Goal: Find specific page/section: Find specific page/section

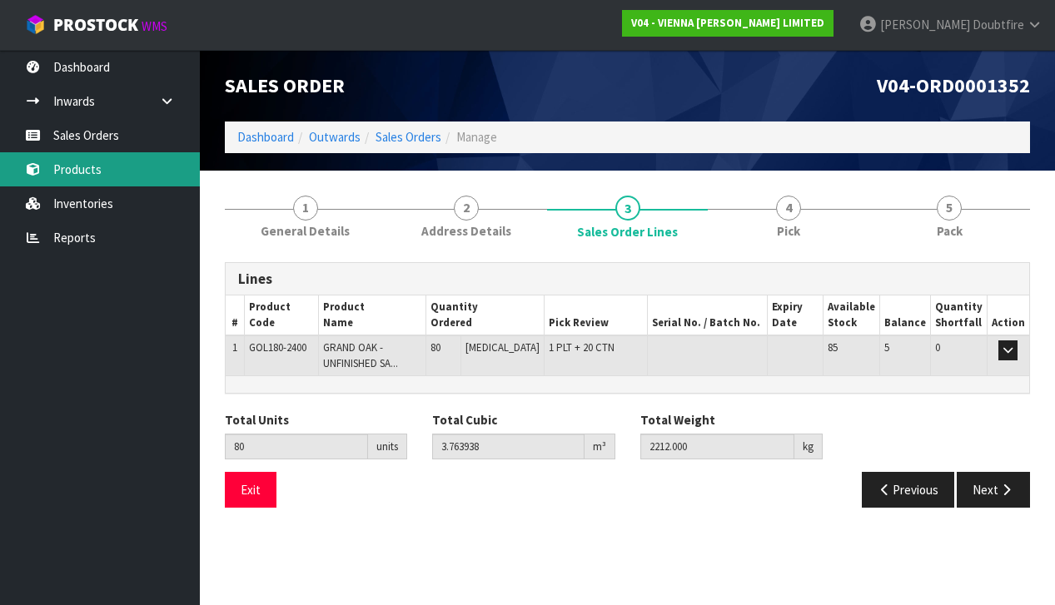
click at [93, 164] on link "Products" at bounding box center [100, 169] width 200 height 34
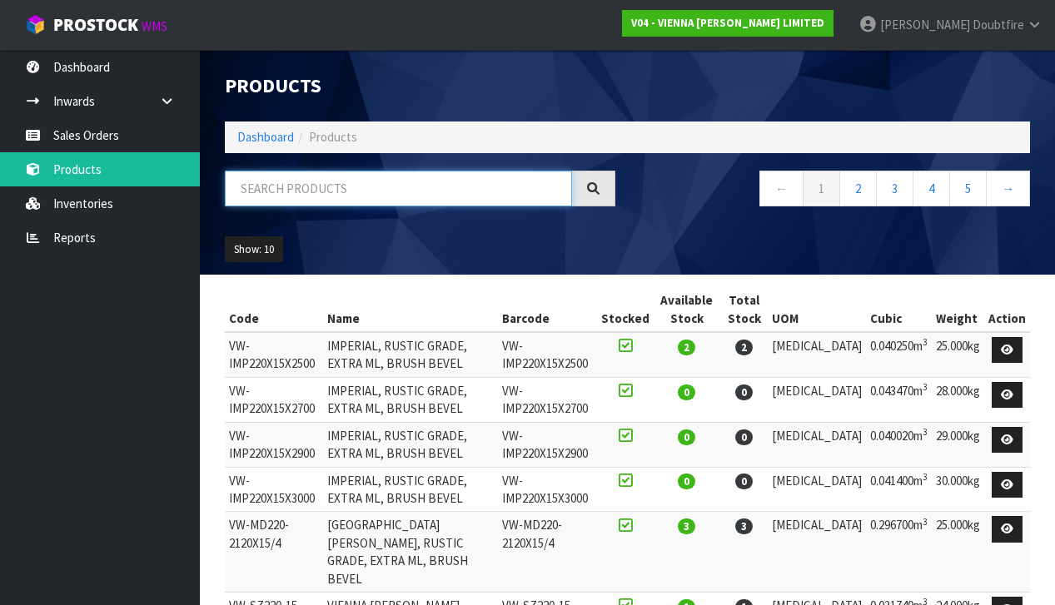
click at [247, 191] on input "text" at bounding box center [398, 189] width 347 height 36
type input "GOL"
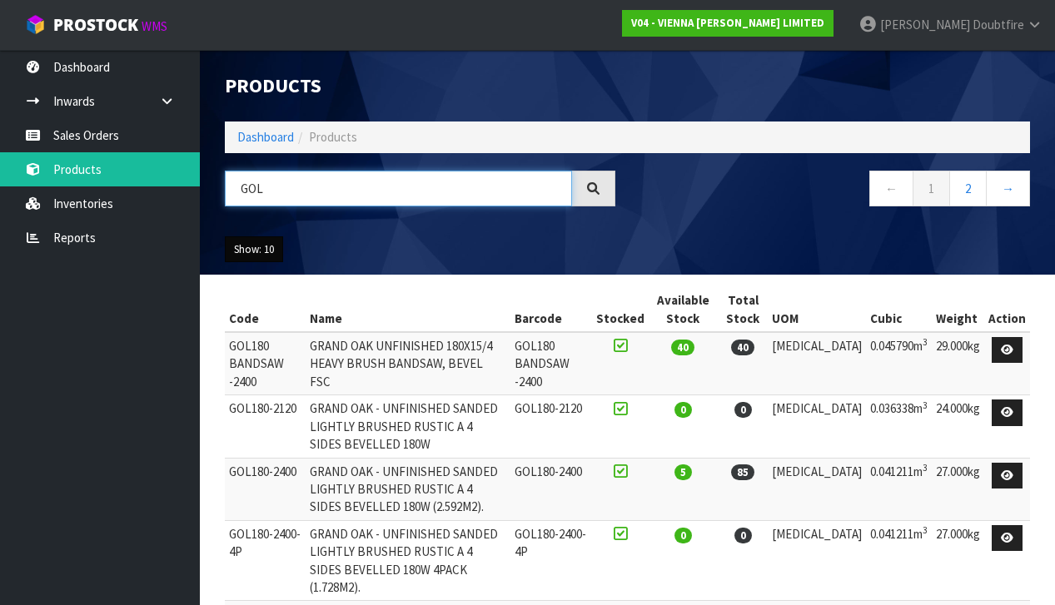
scroll to position [0, 1]
click at [277, 250] on button "Show: 10" at bounding box center [254, 249] width 58 height 27
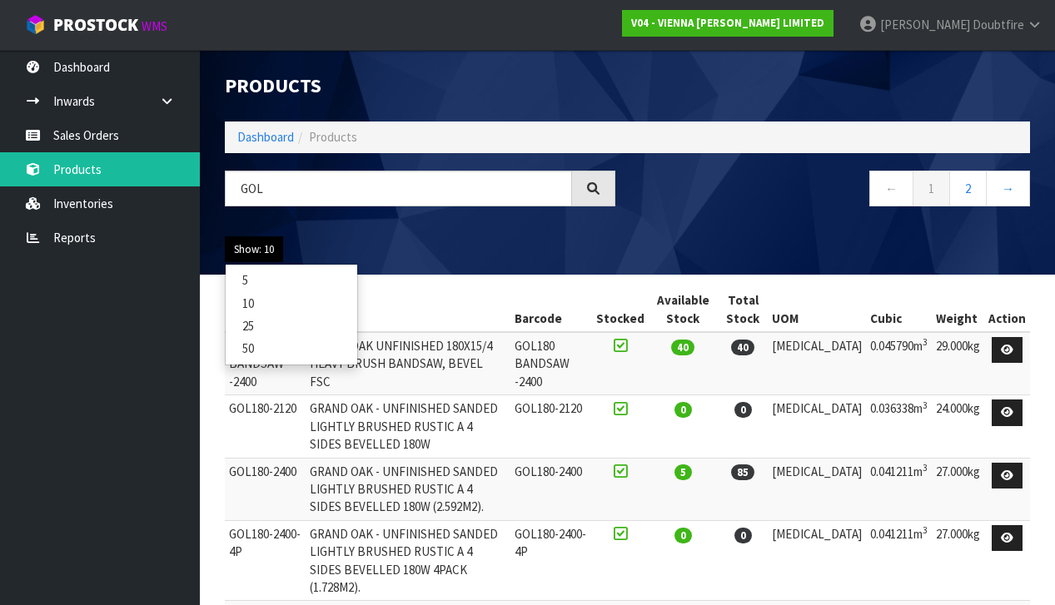
scroll to position [0, 0]
click at [257, 317] on link "25" at bounding box center [292, 326] width 132 height 22
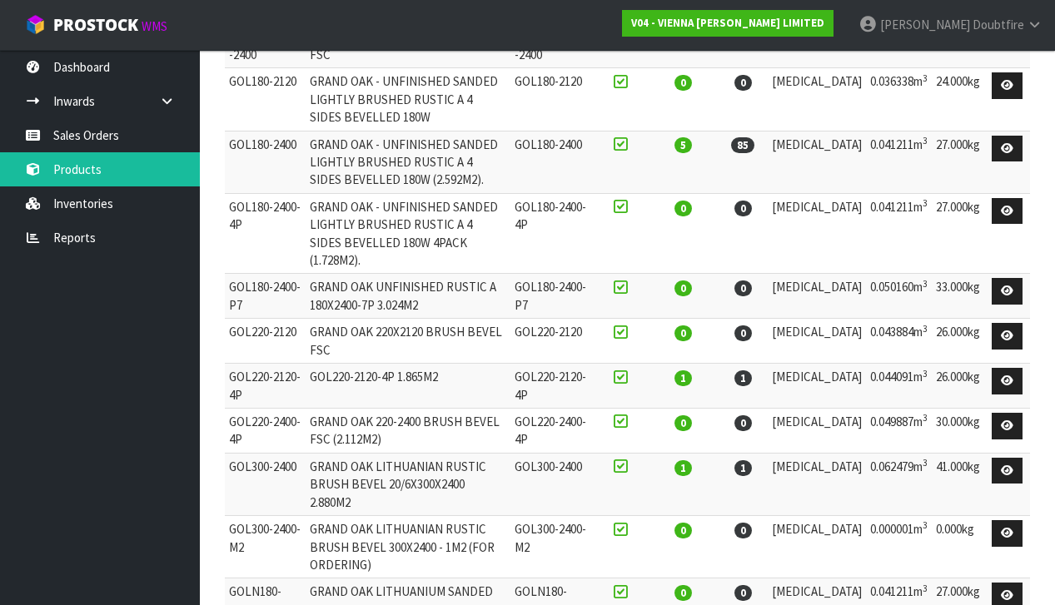
scroll to position [301, 0]
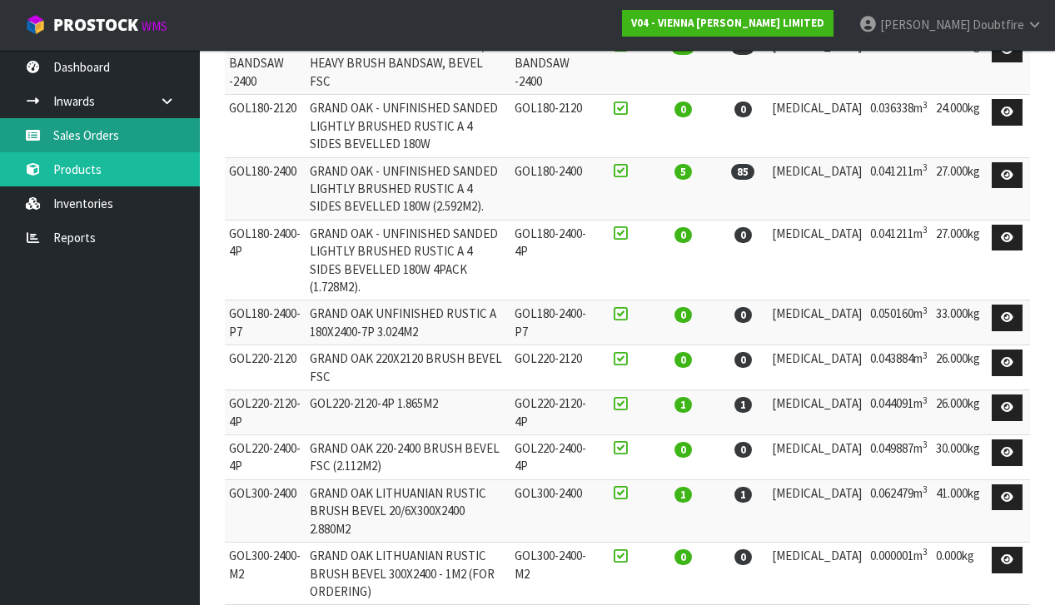
click at [84, 137] on link "Sales Orders" at bounding box center [100, 135] width 200 height 34
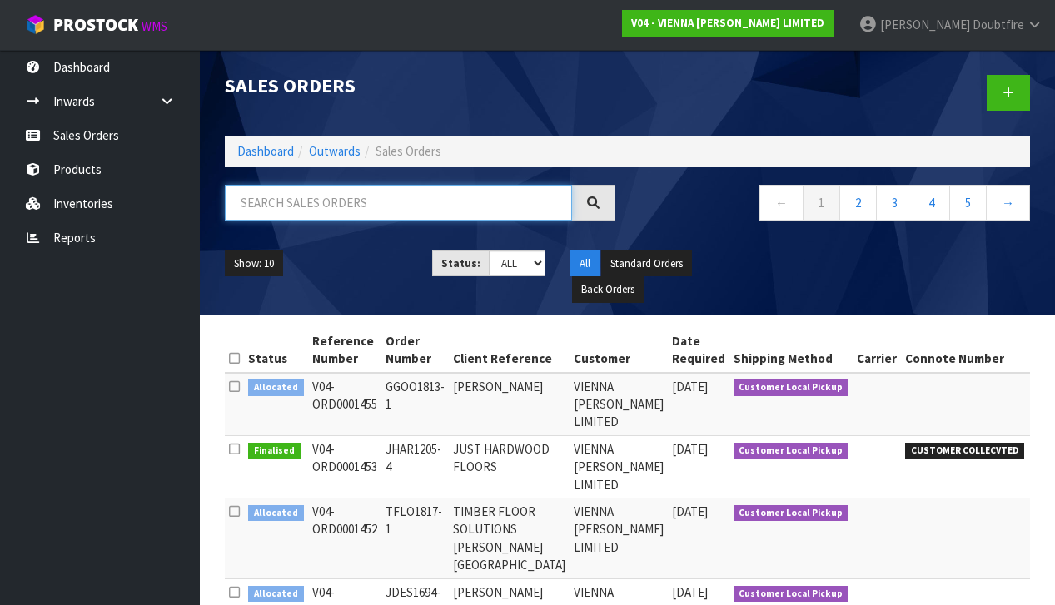
click at [288, 201] on input "text" at bounding box center [398, 203] width 347 height 36
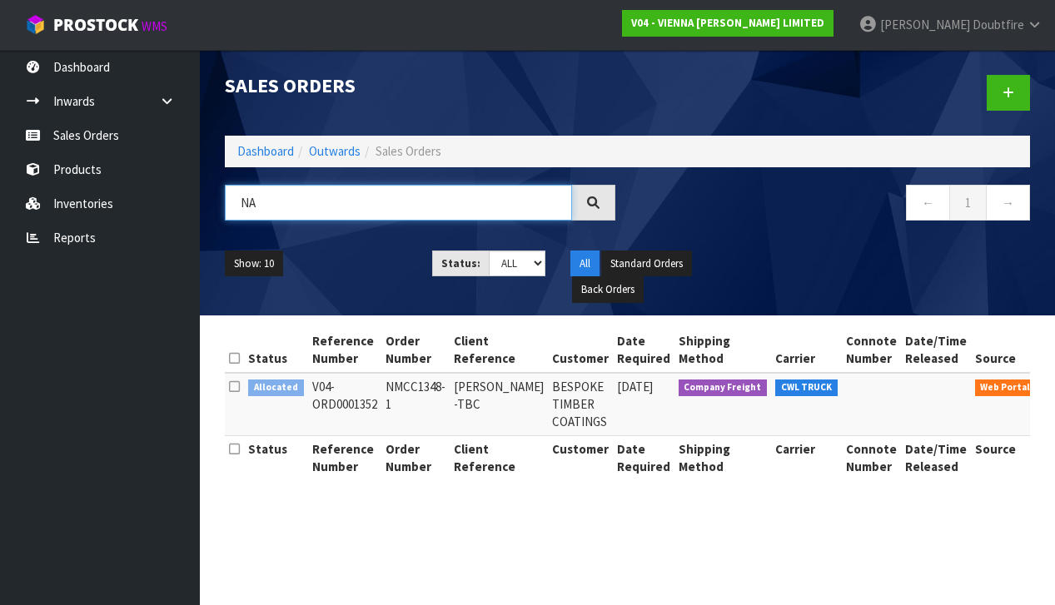
type input "N"
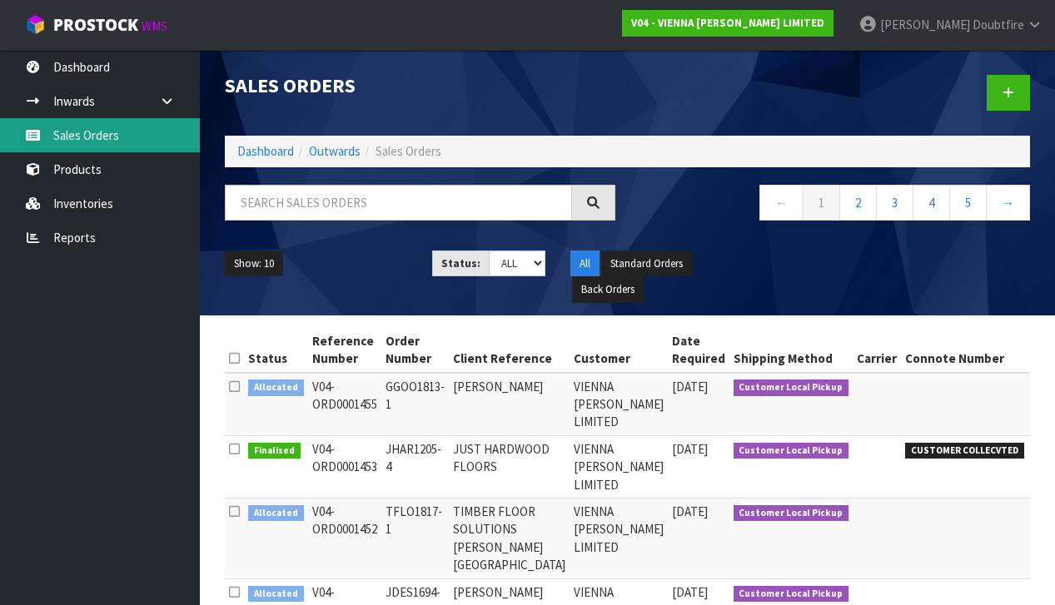
click at [80, 134] on link "Sales Orders" at bounding box center [100, 135] width 200 height 34
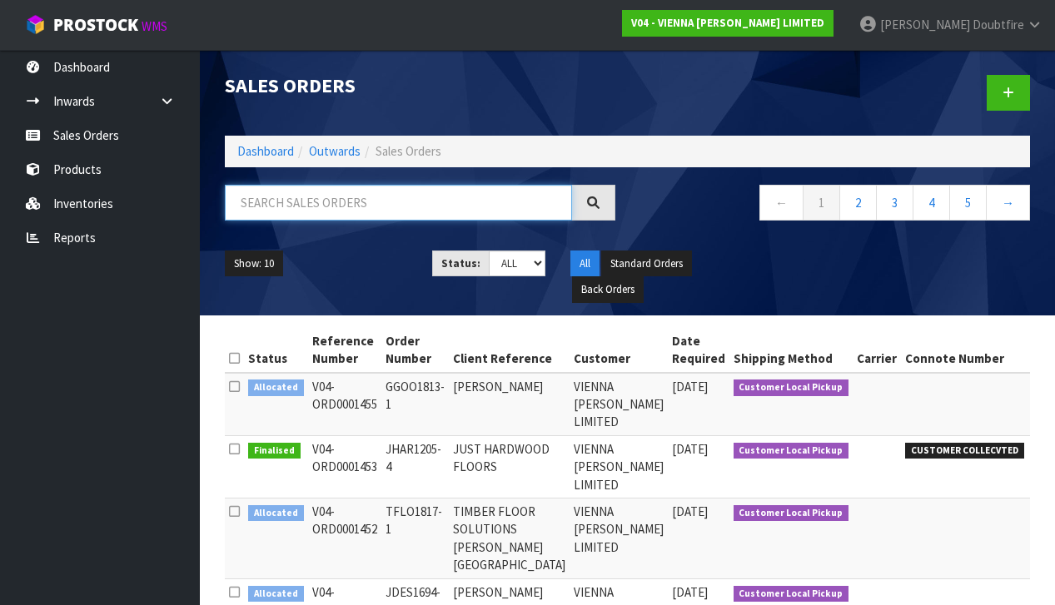
click at [243, 201] on input "text" at bounding box center [398, 203] width 347 height 36
